Goal: Browse casually

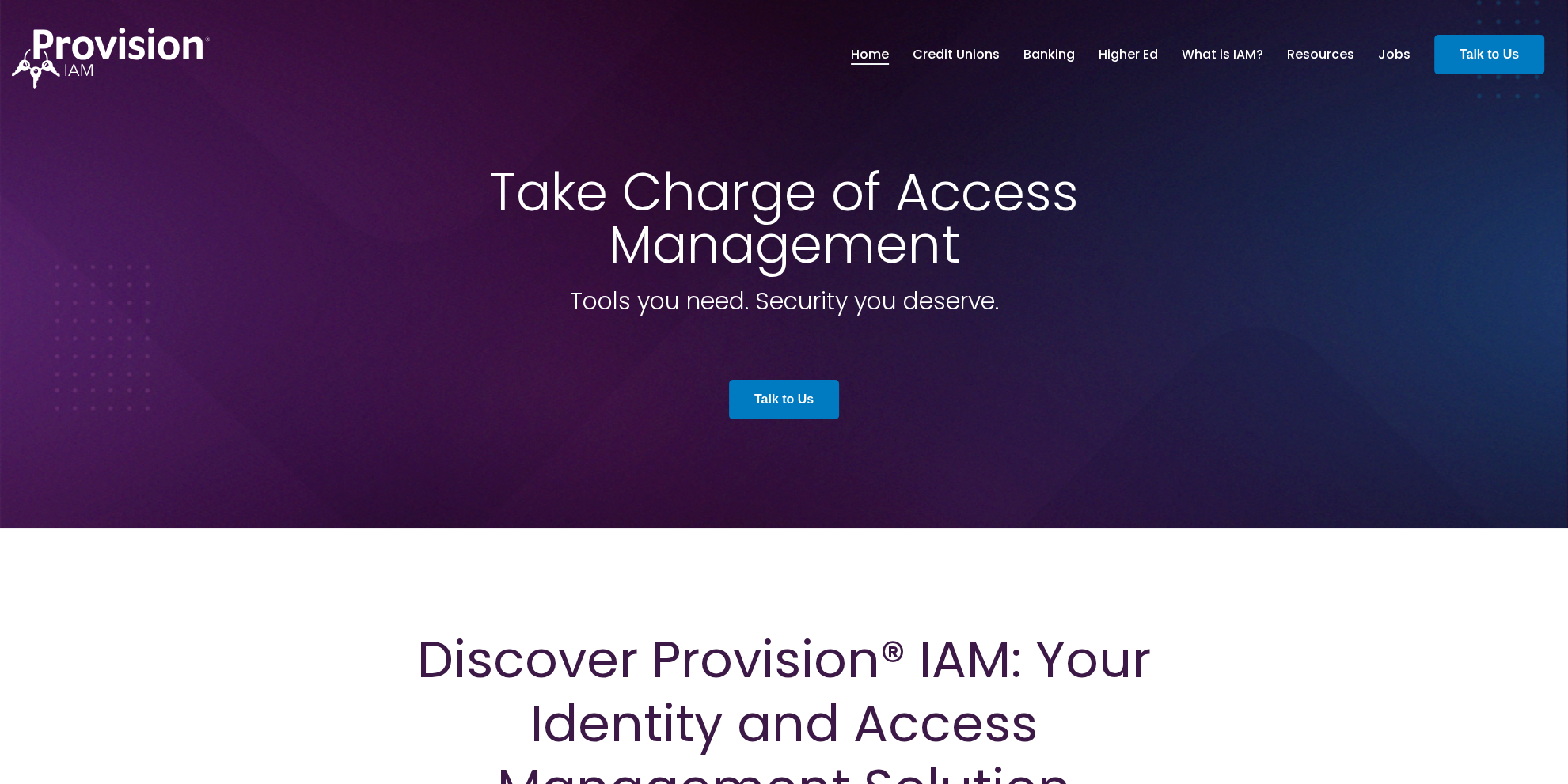
click at [1324, 430] on span at bounding box center [784, 264] width 1568 height 529
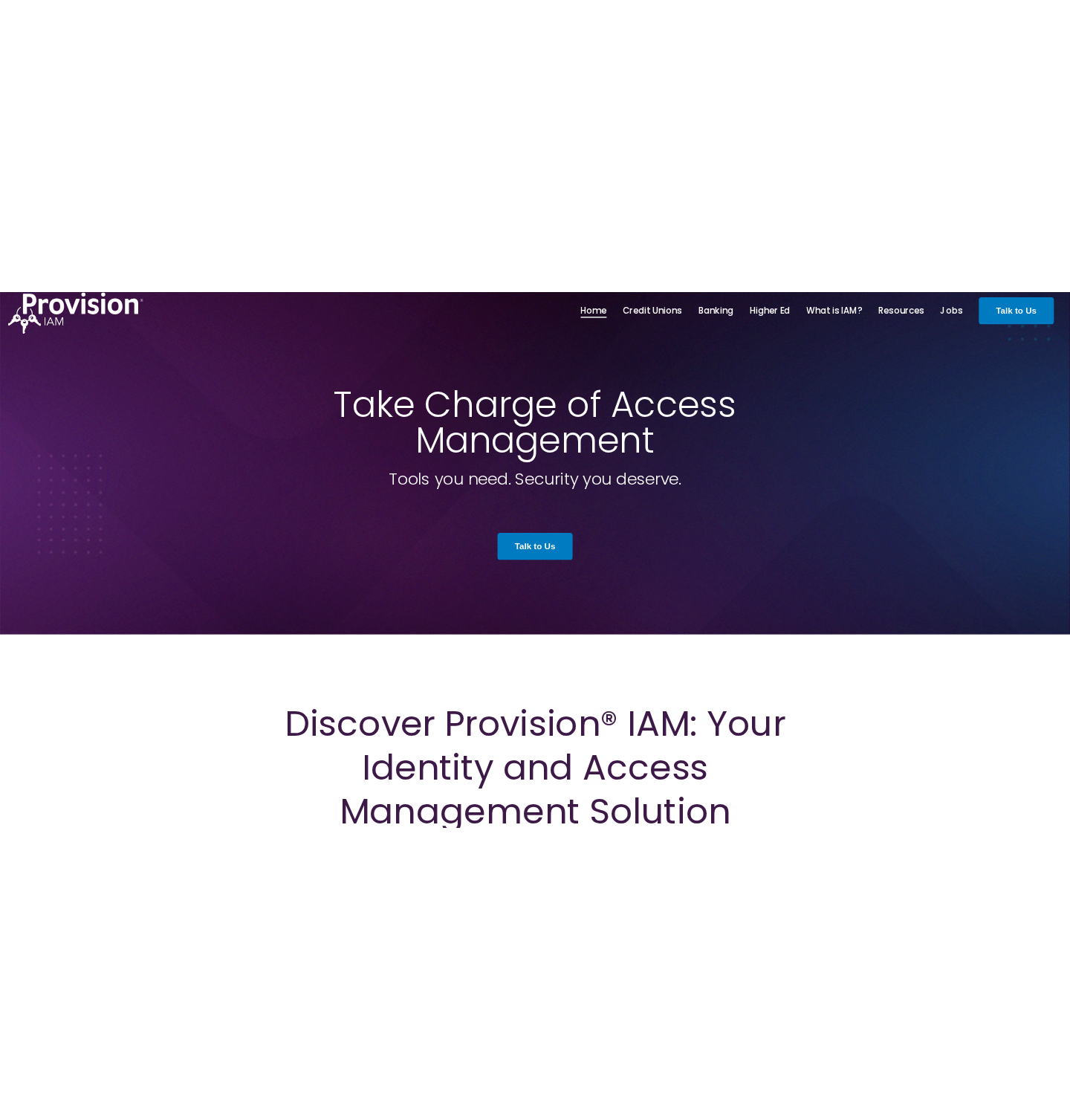
scroll to position [25, 0]
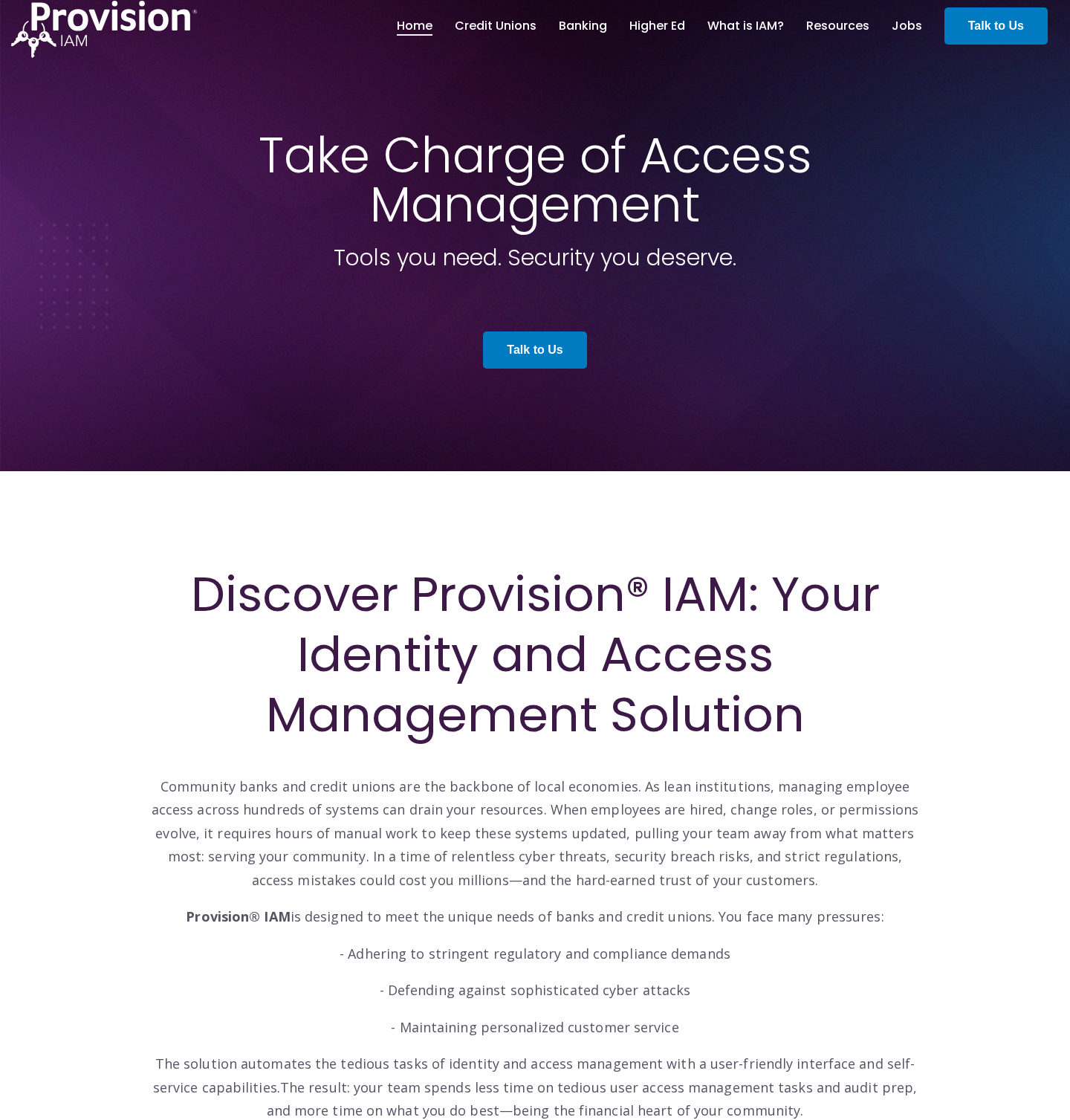
click at [955, 420] on span at bounding box center [535, 223] width 1070 height 497
click at [979, 457] on span at bounding box center [535, 223] width 1070 height 497
click at [988, 422] on span at bounding box center [535, 223] width 1070 height 497
